Goal: Navigation & Orientation: Find specific page/section

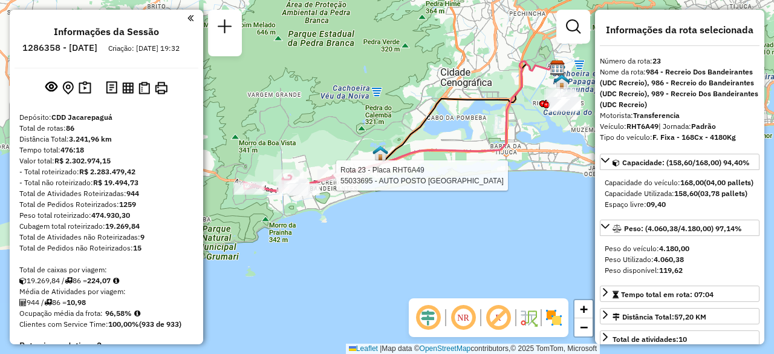
select select "**********"
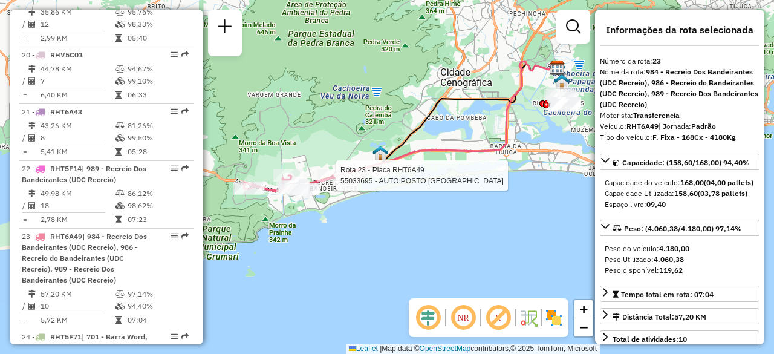
scroll to position [3003, 0]
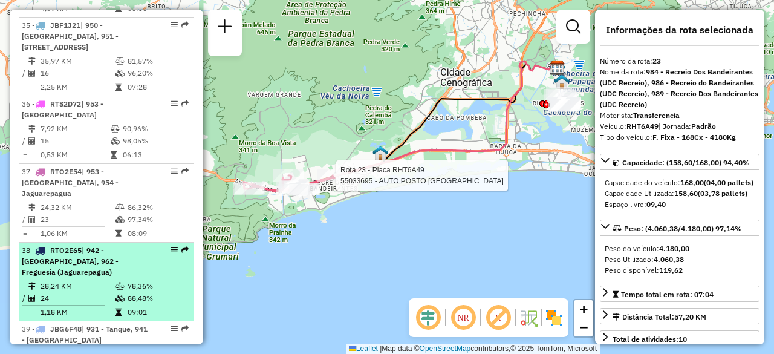
click at [80, 280] on td "28,24 KM" at bounding box center [77, 286] width 75 height 12
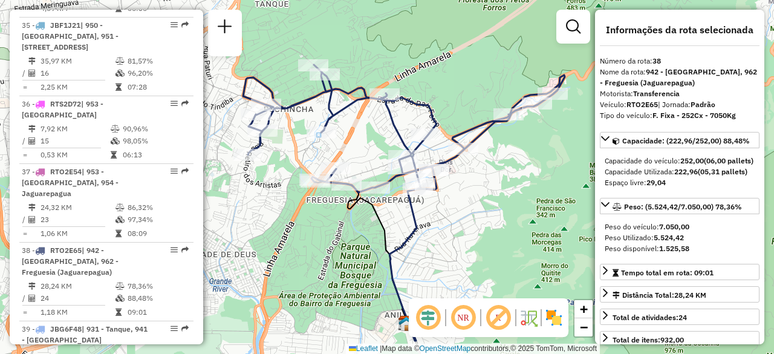
drag, startPoint x: 468, startPoint y: 171, endPoint x: 482, endPoint y: 188, distance: 21.9
click at [482, 188] on div "Janela de atendimento Grade de atendimento Capacidade Transportadoras Veículos …" at bounding box center [387, 177] width 774 height 354
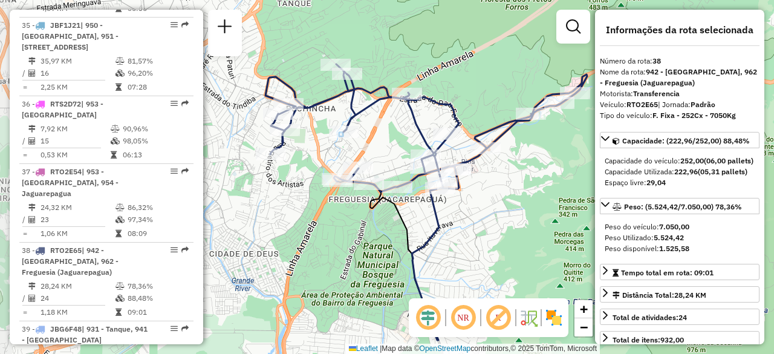
drag, startPoint x: 339, startPoint y: 146, endPoint x: 363, endPoint y: 152, distance: 25.1
click at [363, 152] on div "Janela de atendimento Grade de atendimento Capacidade Transportadoras Veículos …" at bounding box center [387, 177] width 774 height 354
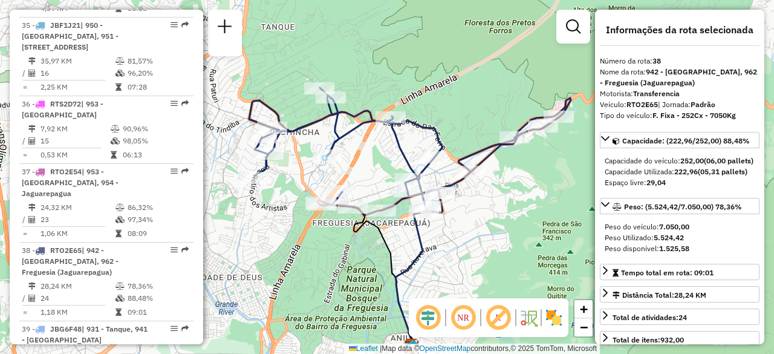
drag, startPoint x: 397, startPoint y: 151, endPoint x: 398, endPoint y: 159, distance: 7.3
click at [398, 159] on icon at bounding box center [410, 152] width 322 height 128
click at [557, 316] on img at bounding box center [554, 317] width 19 height 19
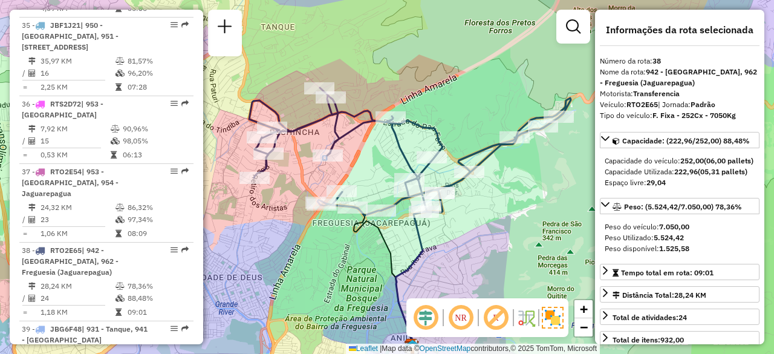
click at [414, 35] on div "Janela de atendimento Grade de atendimento Capacidade Transportadoras Veículos …" at bounding box center [387, 177] width 774 height 354
